Goal: Find specific page/section: Find specific page/section

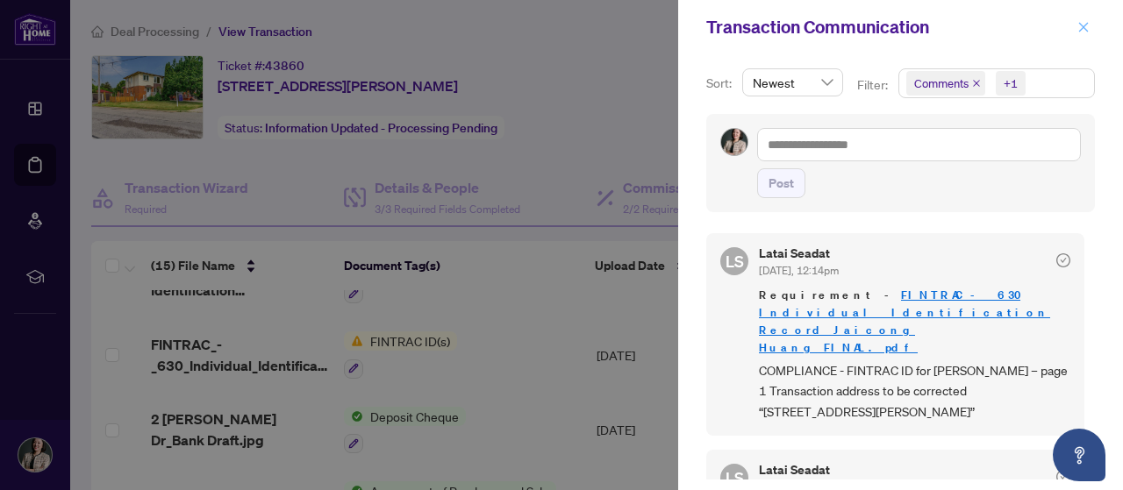
scroll to position [263, 0]
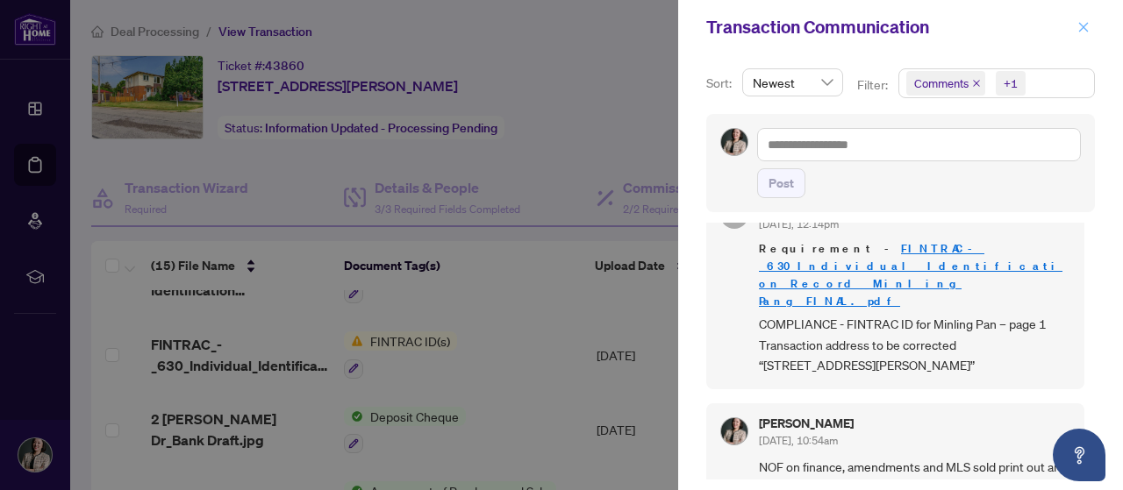
click at [1085, 29] on icon "close" at bounding box center [1084, 27] width 10 height 10
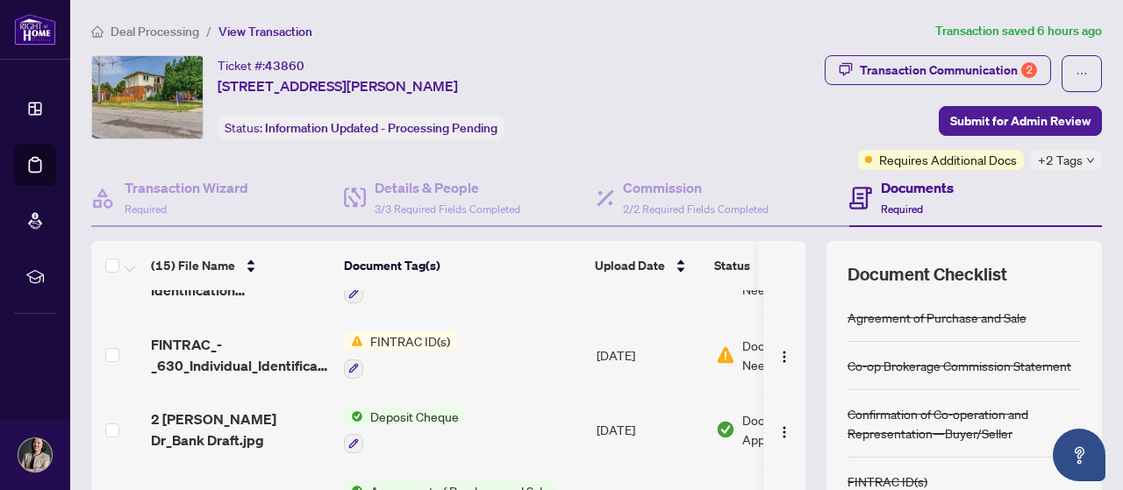
click at [1082, 25] on article "Transaction saved 6 hours ago" at bounding box center [1018, 31] width 167 height 20
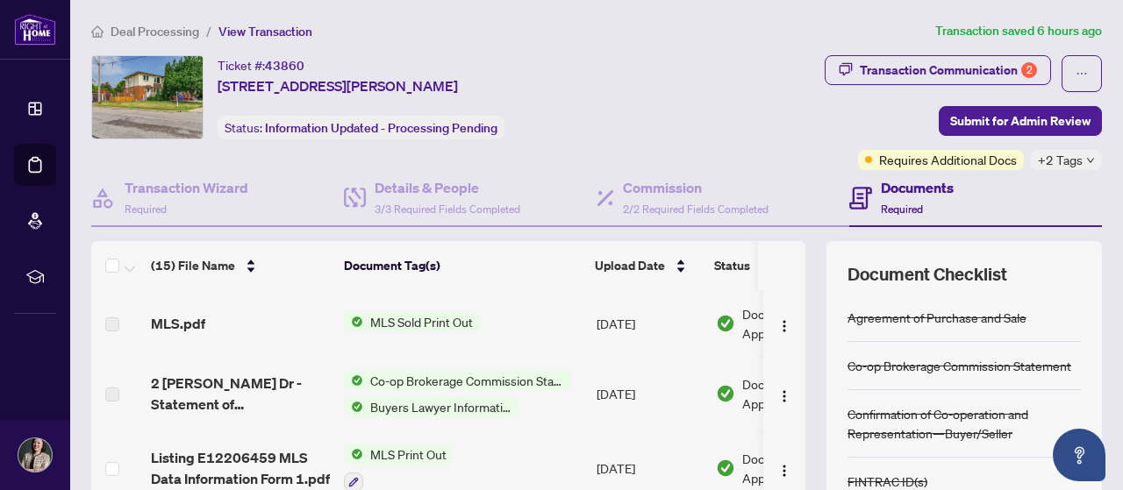
click at [121, 31] on span "Deal Processing" at bounding box center [155, 32] width 89 height 16
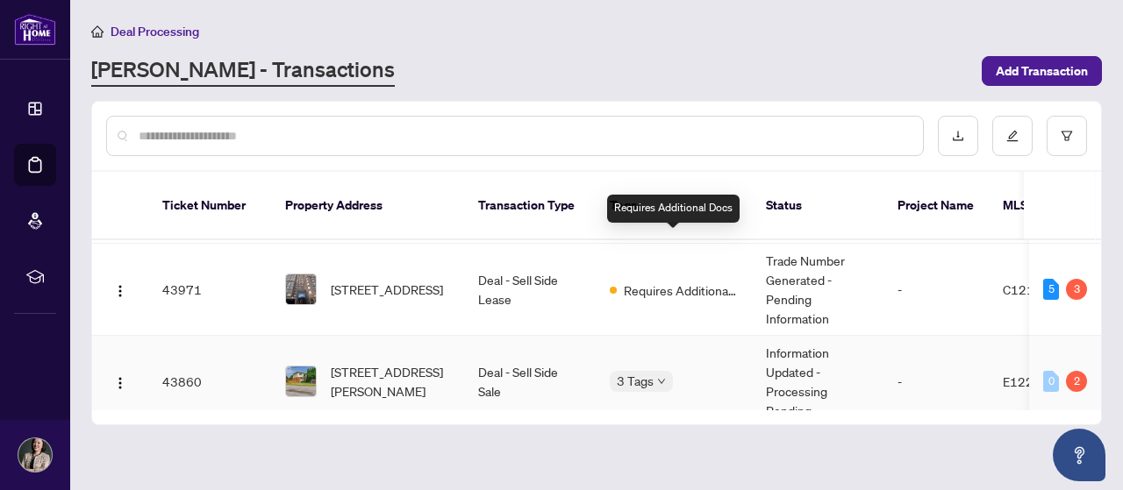
scroll to position [351, 0]
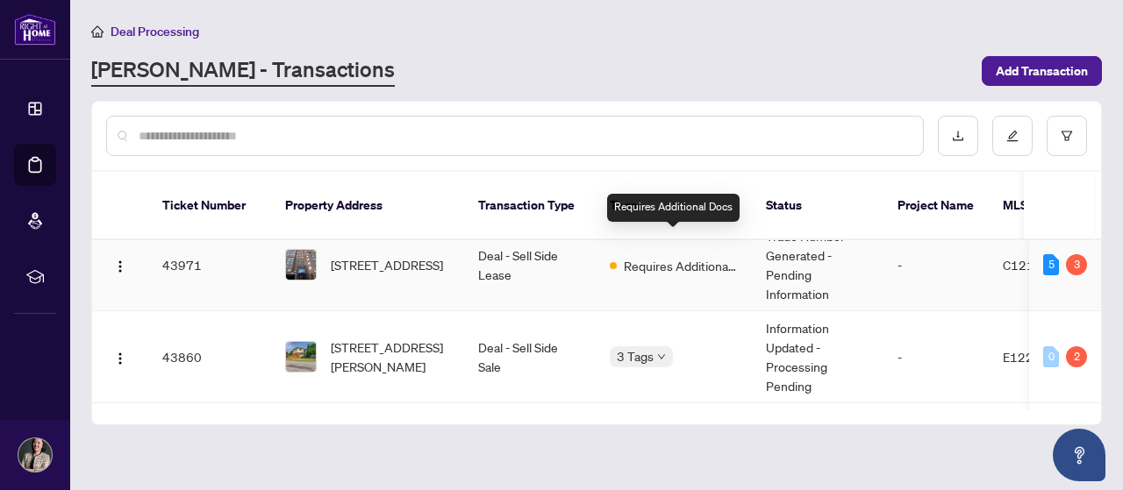
click at [687, 256] on span "Requires Additional Docs" at bounding box center [681, 265] width 114 height 19
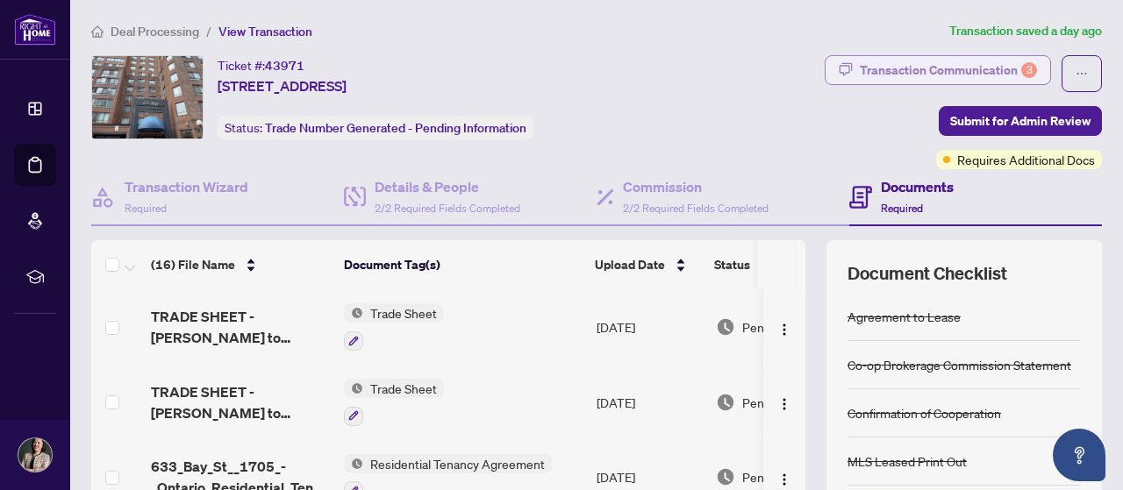
click at [882, 71] on div "Transaction Communication 3" at bounding box center [948, 70] width 177 height 28
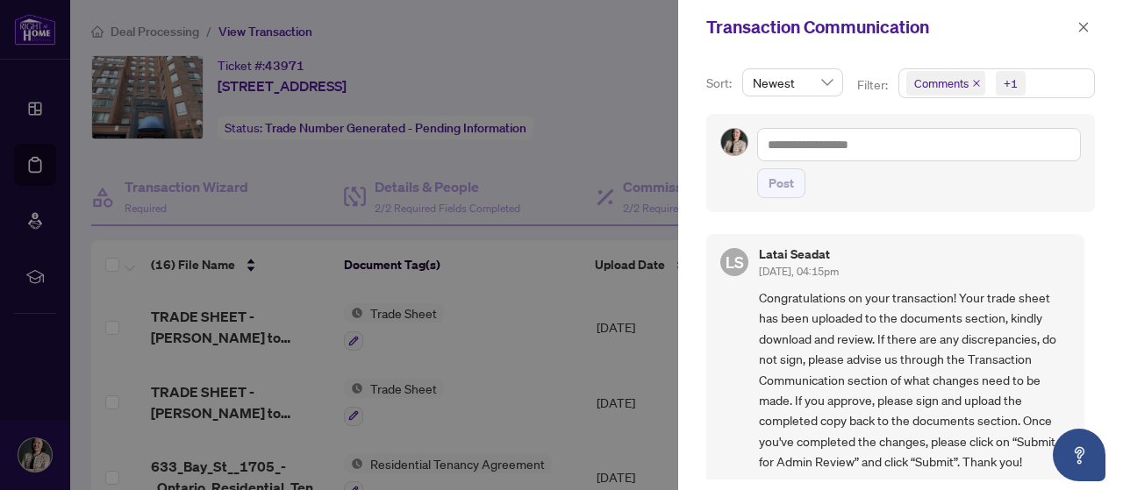
scroll to position [702, 0]
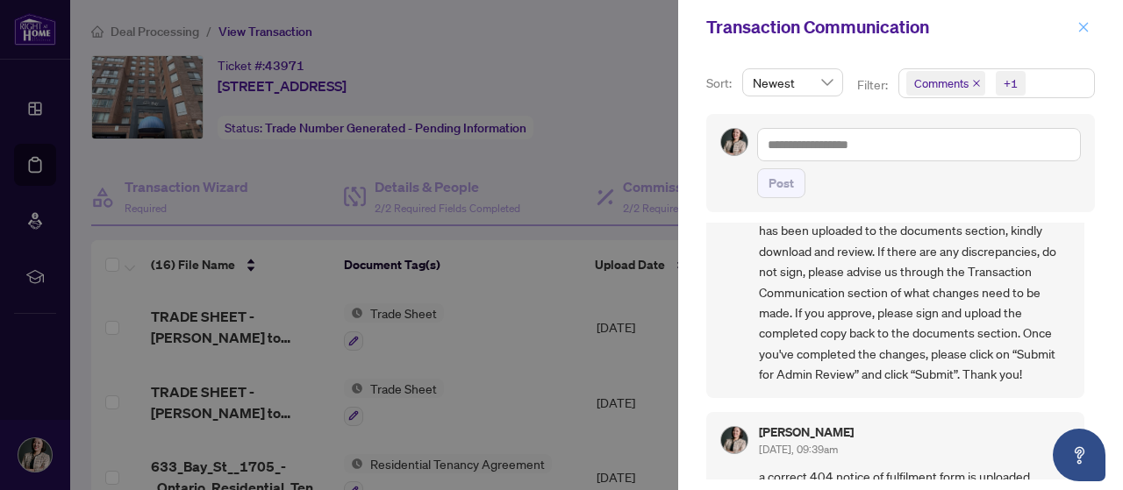
click at [1081, 26] on icon "close" at bounding box center [1083, 27] width 12 height 12
